Goal: Task Accomplishment & Management: Use online tool/utility

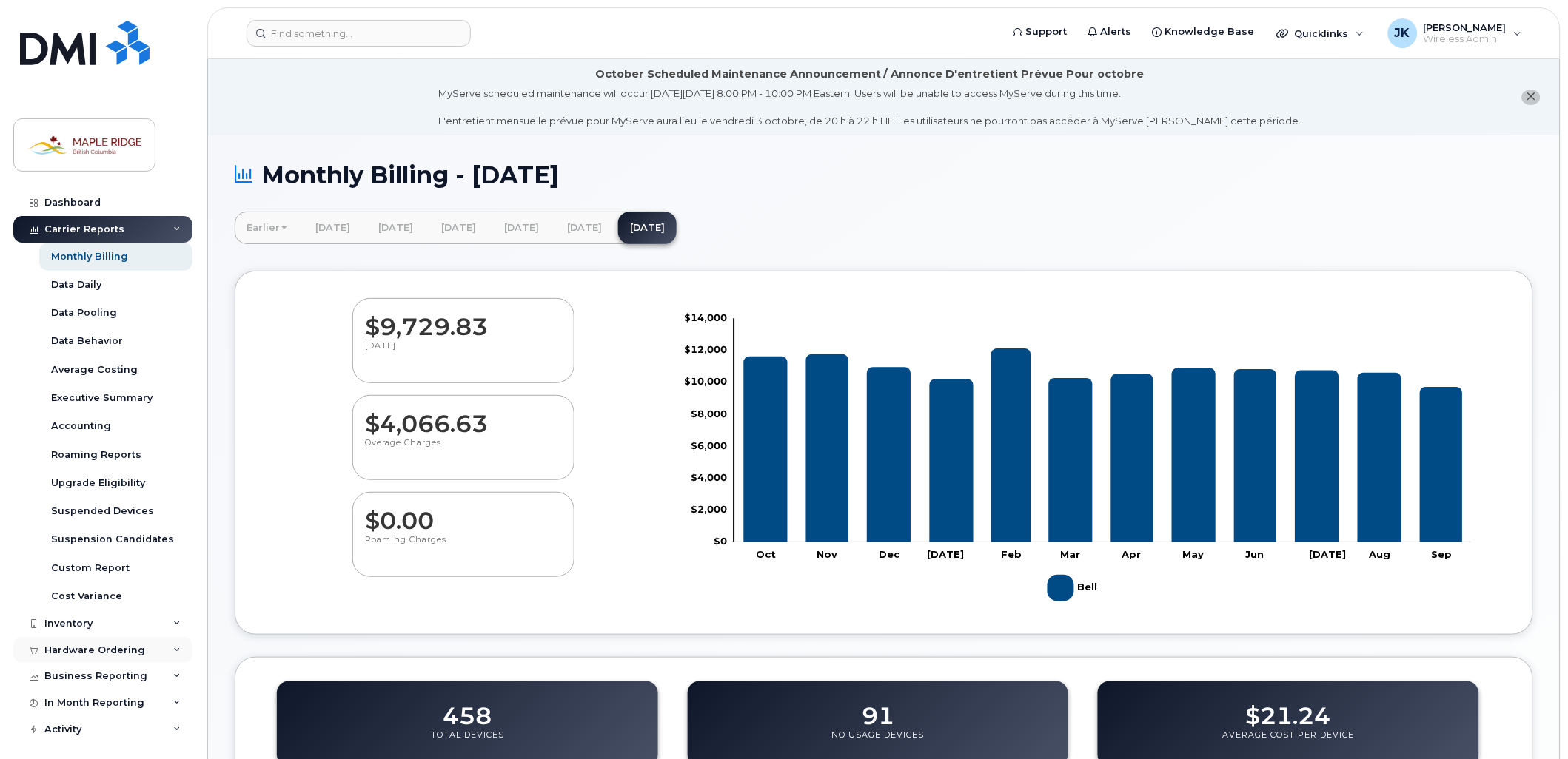
scroll to position [3, 0]
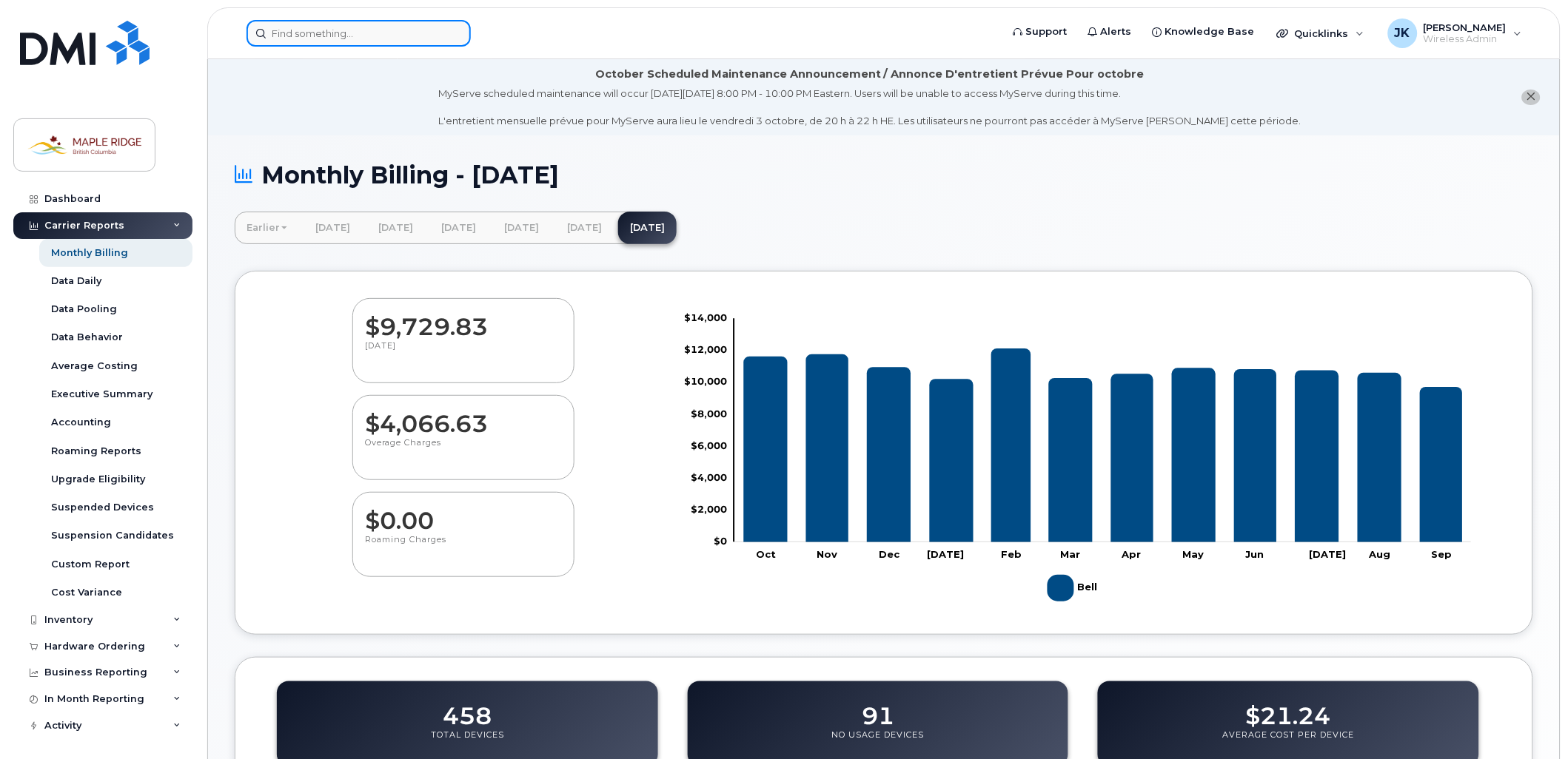
click at [390, 33] on input at bounding box center [359, 33] width 225 height 27
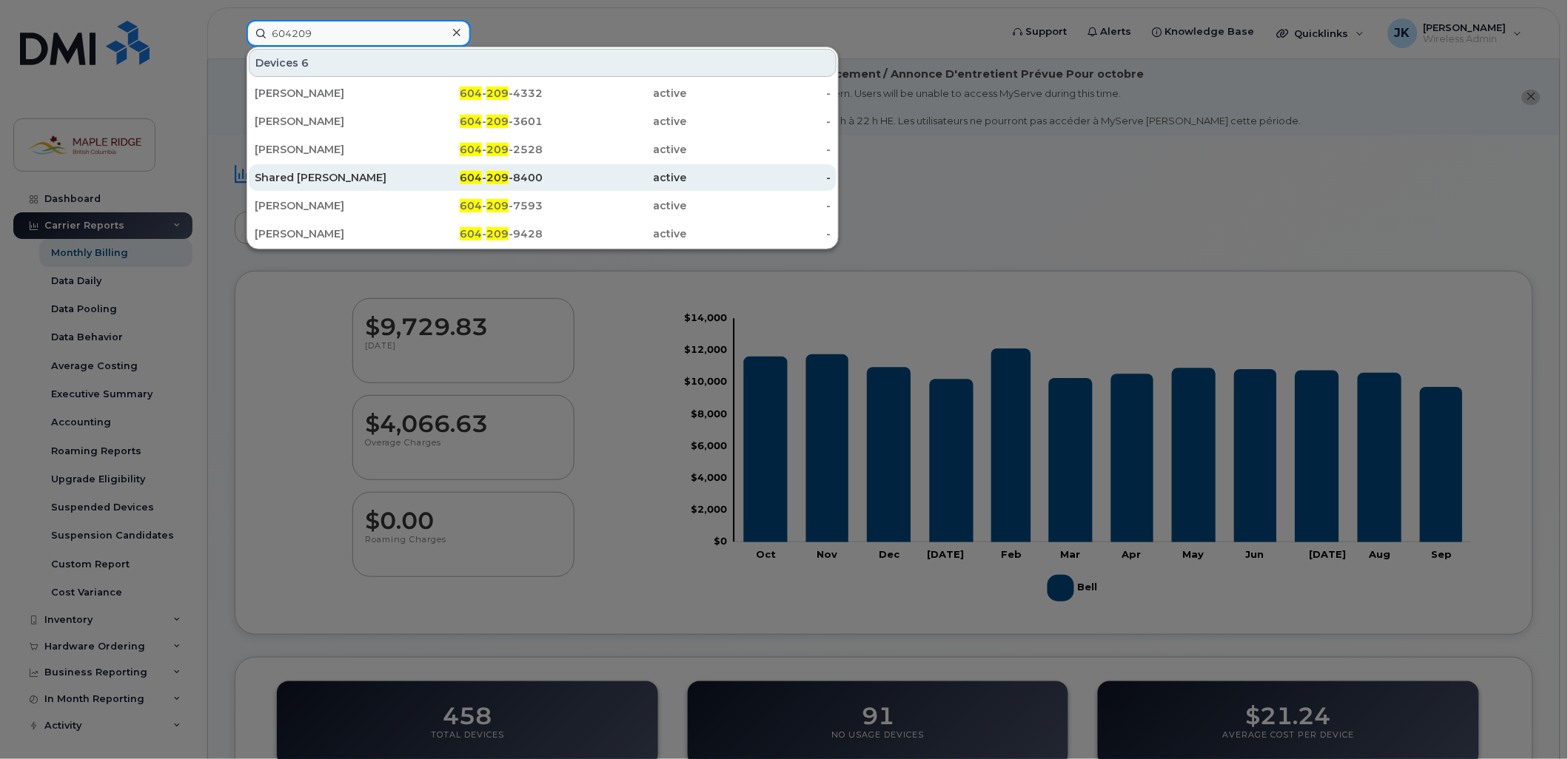
type input "604209"
click at [382, 172] on div "Shared [PERSON_NAME]" at bounding box center [327, 178] width 145 height 15
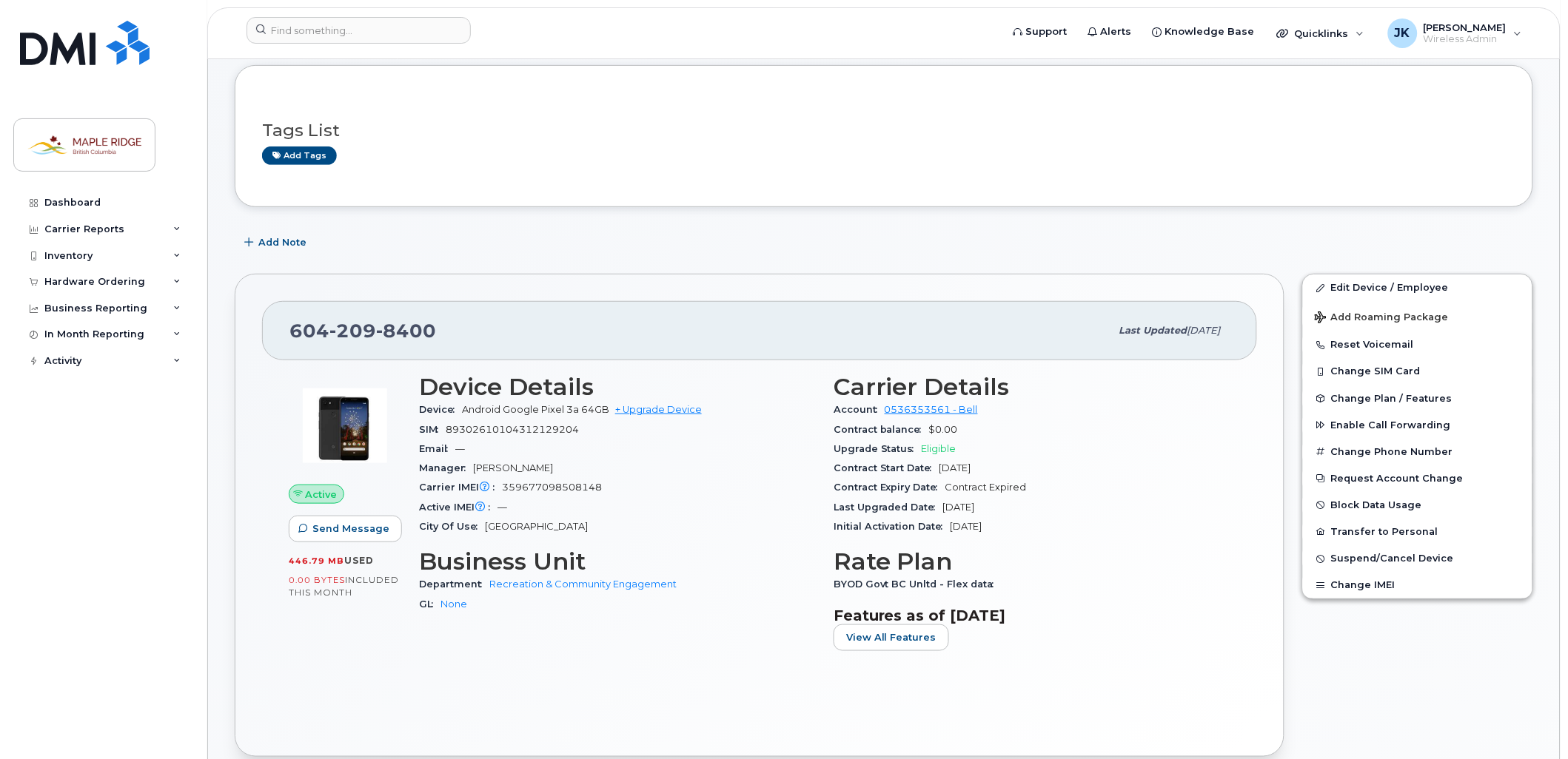
scroll to position [165, 0]
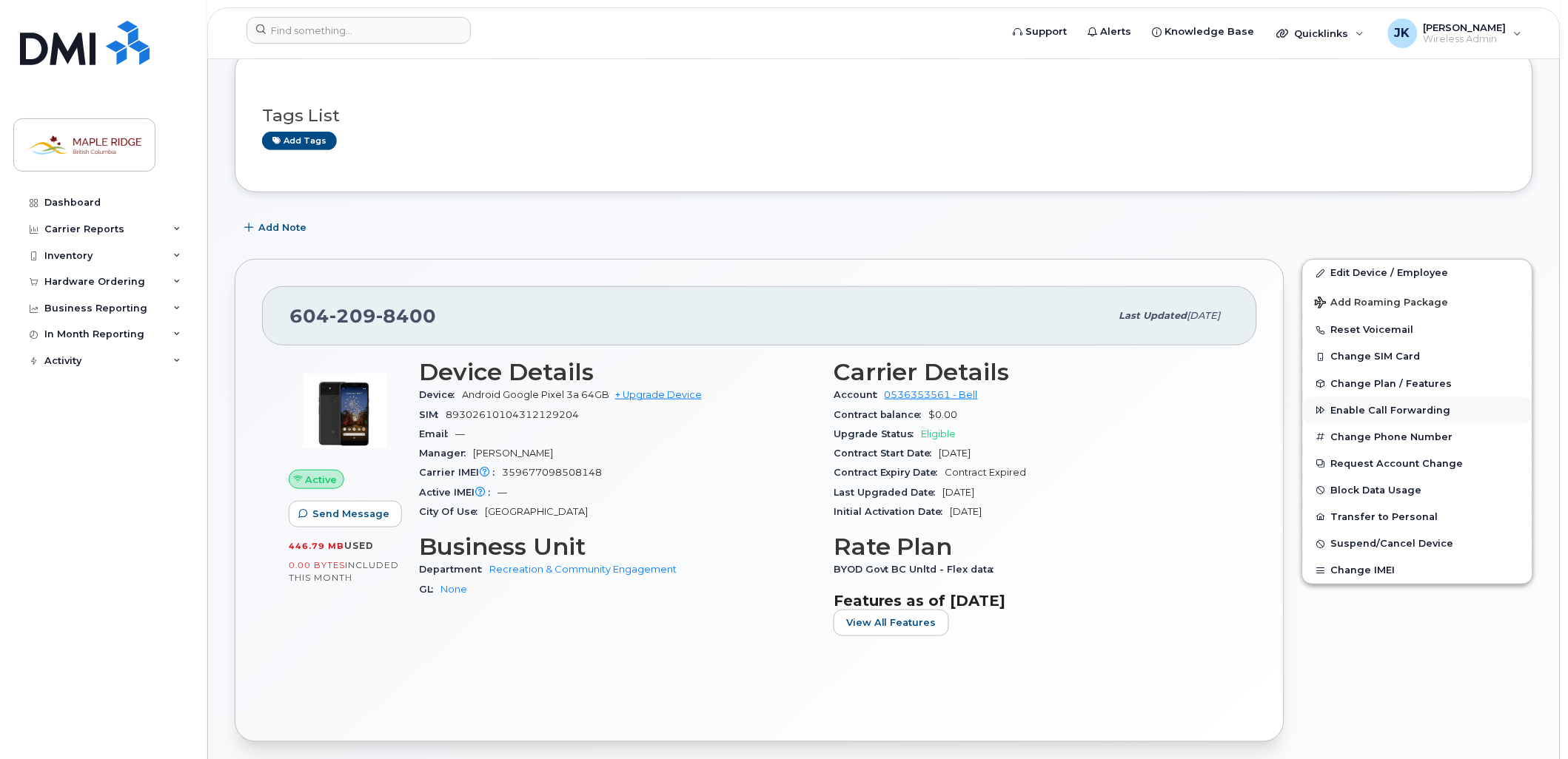
click at [1395, 413] on span "Enable Call Forwarding" at bounding box center [1392, 410] width 120 height 11
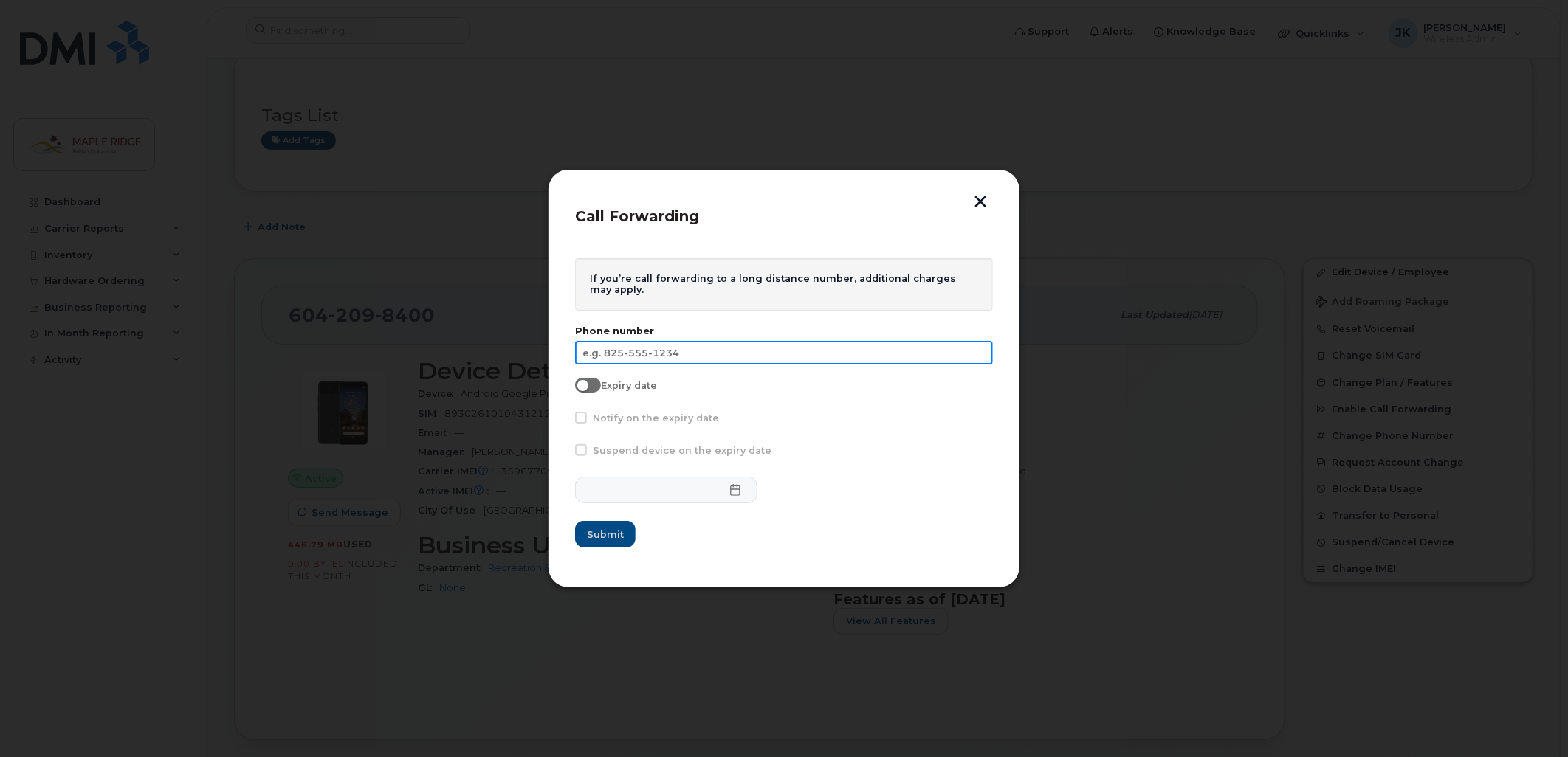
click at [719, 357] on input "text" at bounding box center [784, 352] width 418 height 23
click at [636, 351] on input "text" at bounding box center [784, 352] width 418 height 23
type input "[PHONE_NUMBER]"
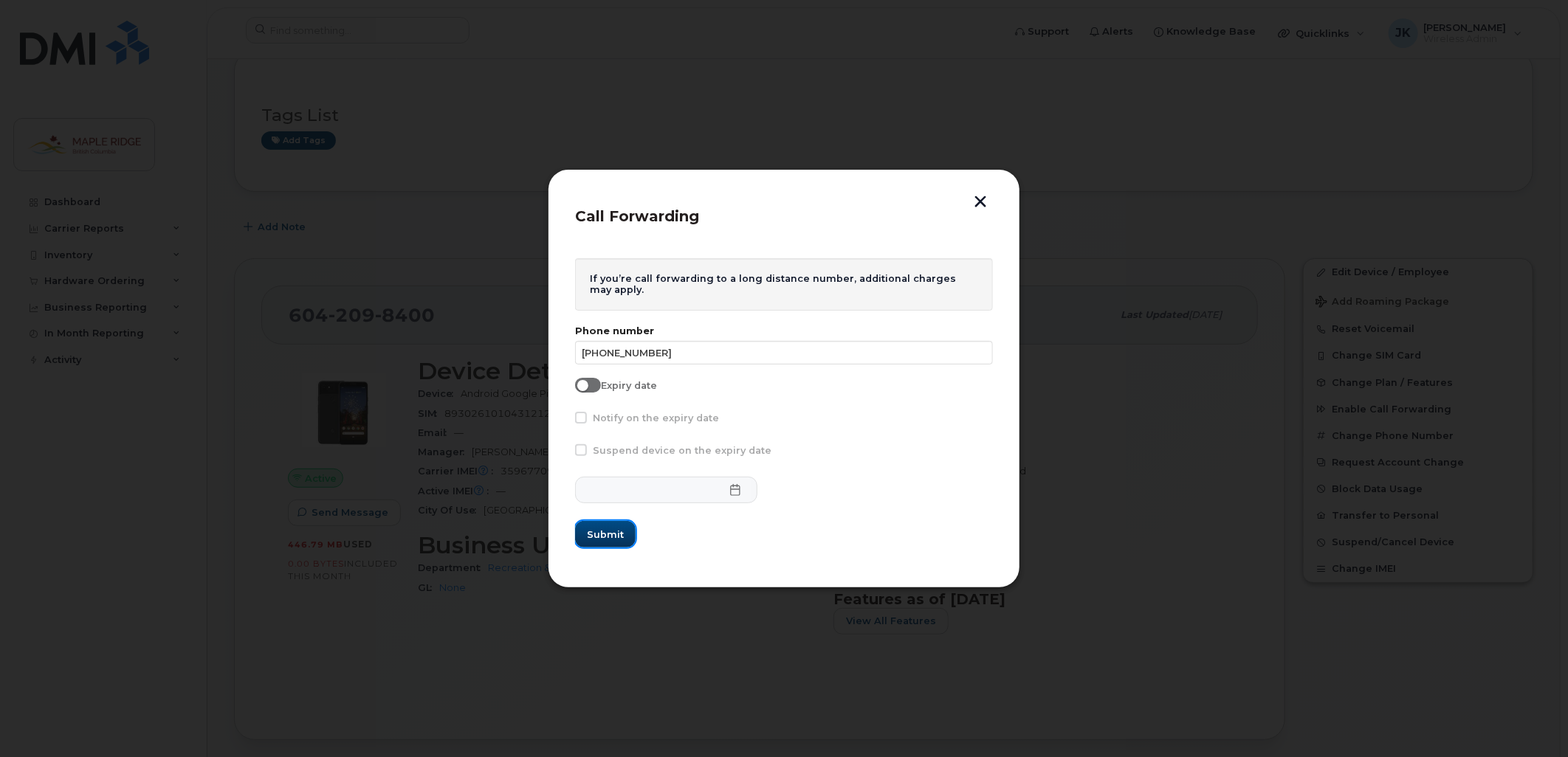
click at [606, 527] on button "Submit" at bounding box center [604, 534] width 61 height 27
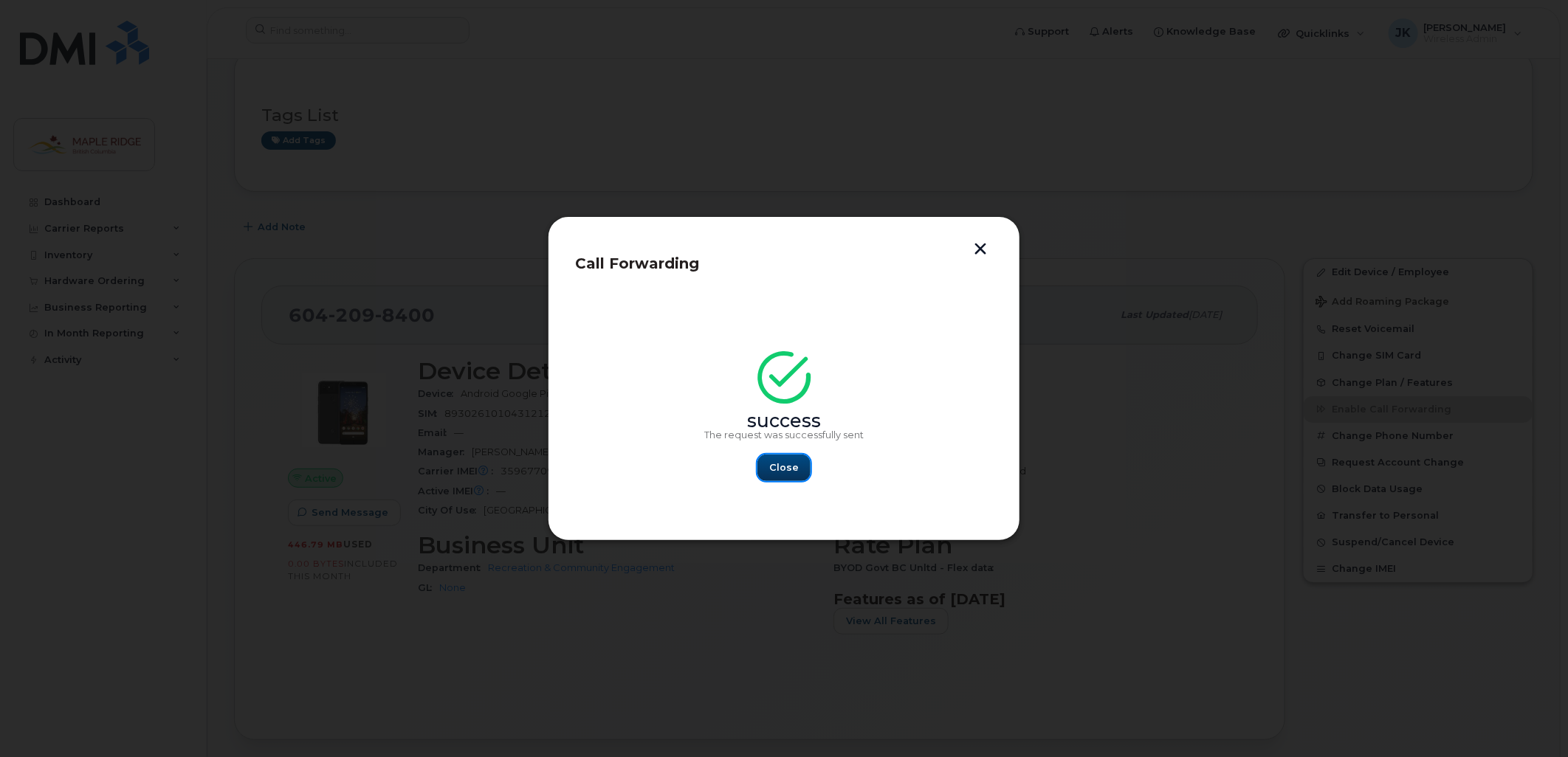
click at [781, 470] on span "Close" at bounding box center [784, 467] width 30 height 14
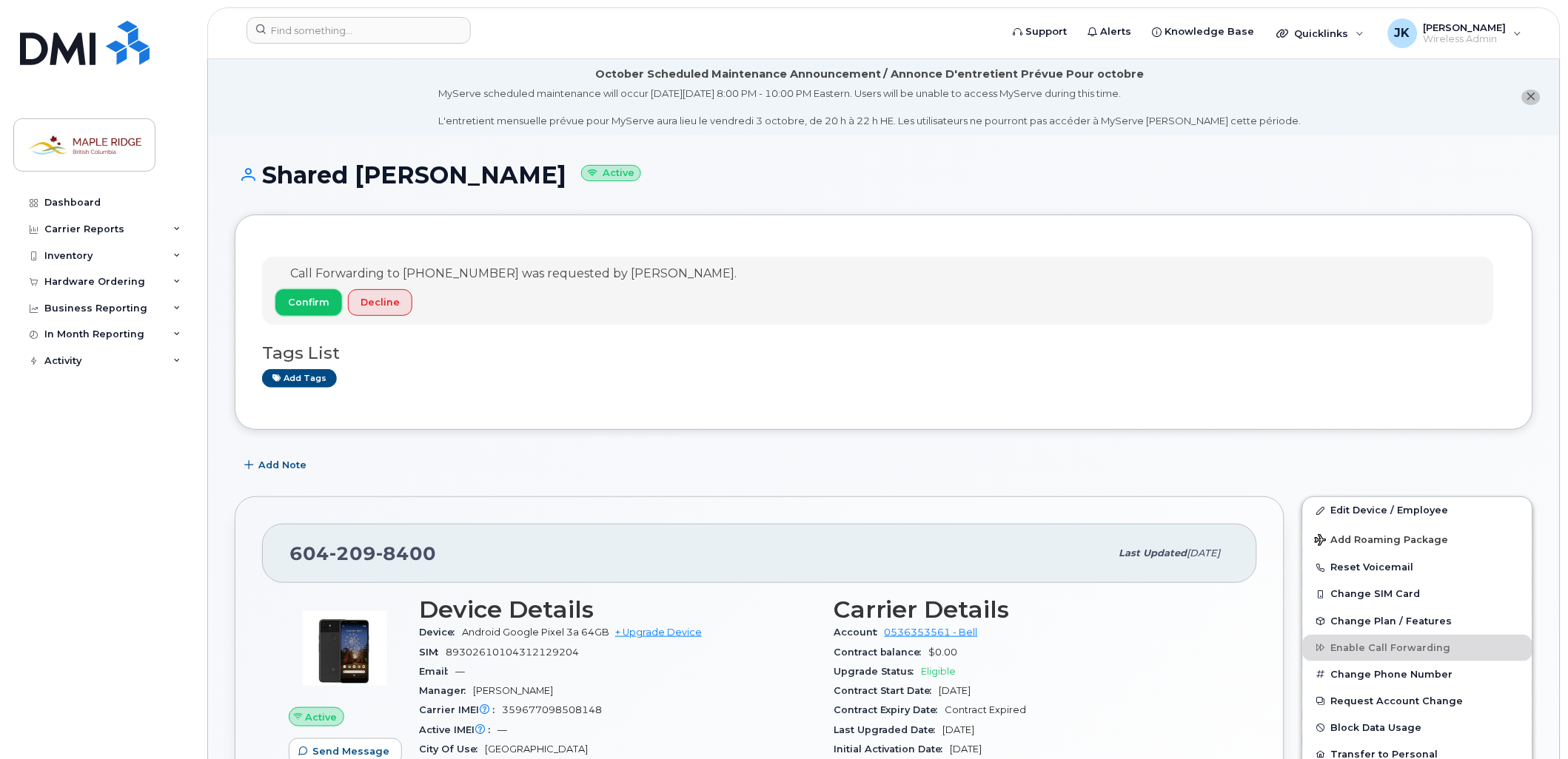
click at [304, 297] on span "Confirm" at bounding box center [309, 302] width 42 height 14
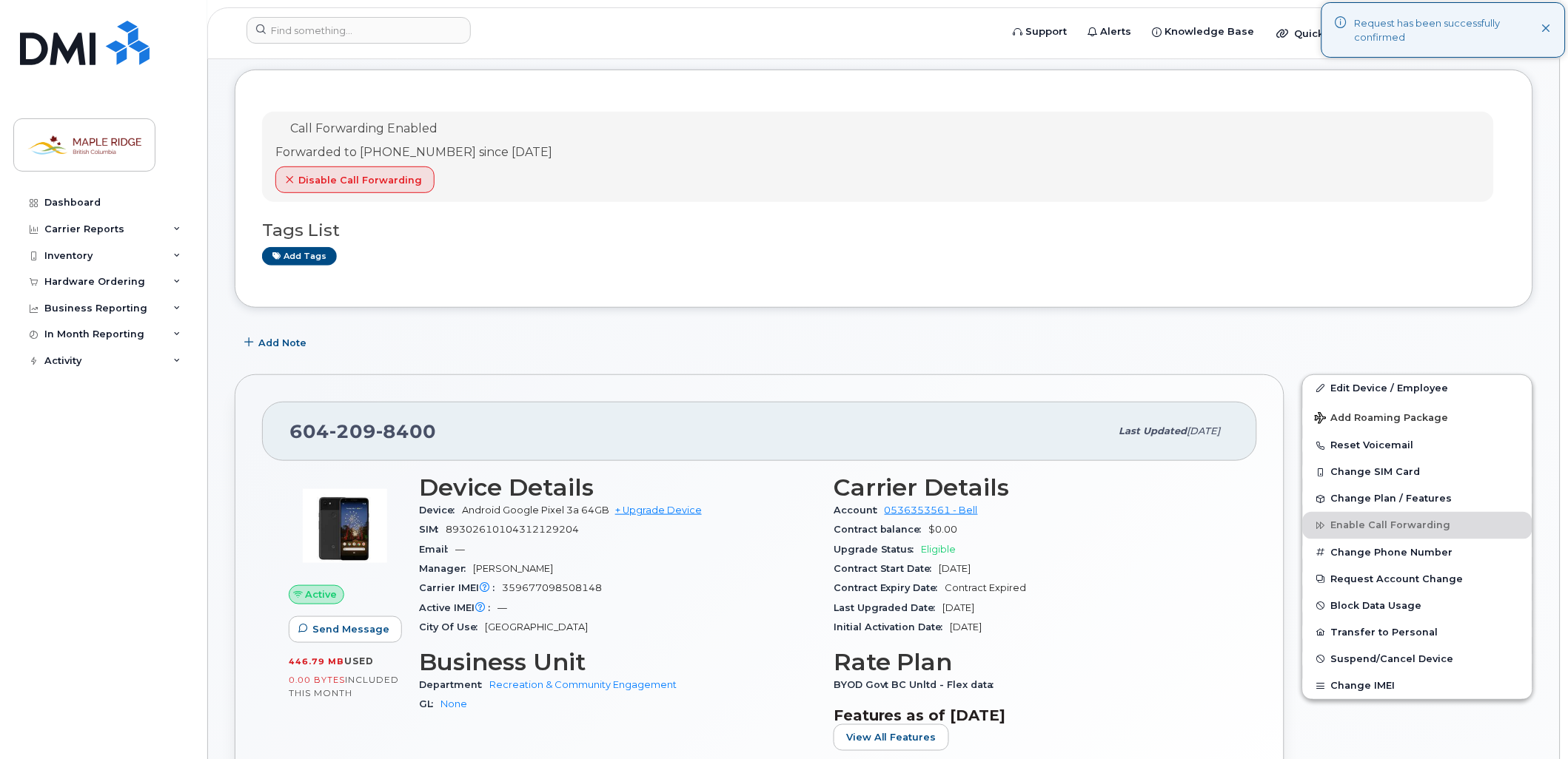
scroll to position [165, 0]
